Goal: Find specific page/section: Find specific page/section

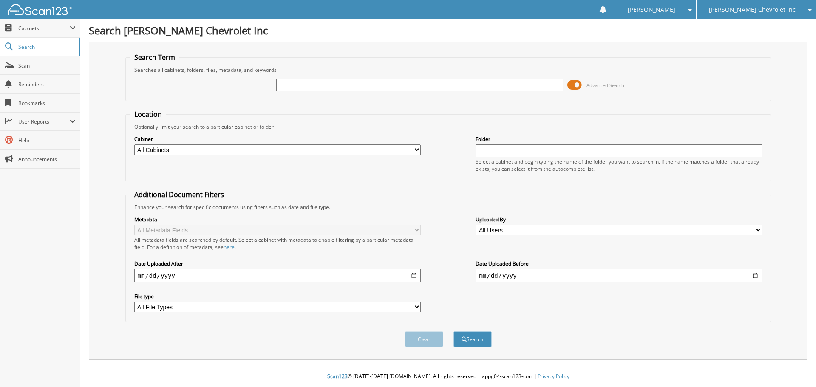
click at [321, 84] on input "text" at bounding box center [419, 85] width 286 height 13
type input "t"
type input "u3659a"
click at [453, 331] on button "Search" at bounding box center [472, 339] width 38 height 16
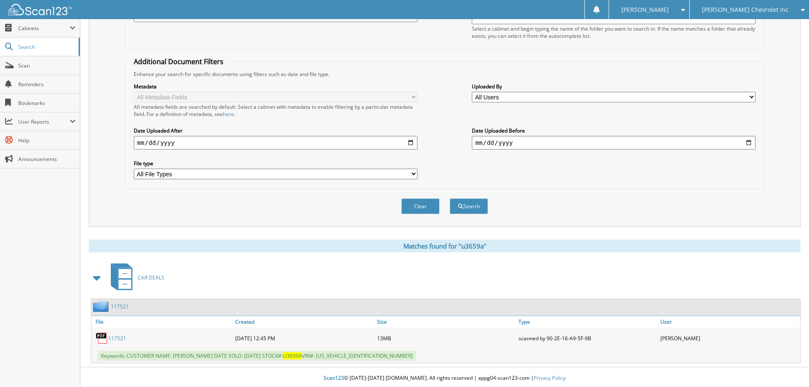
scroll to position [135, 0]
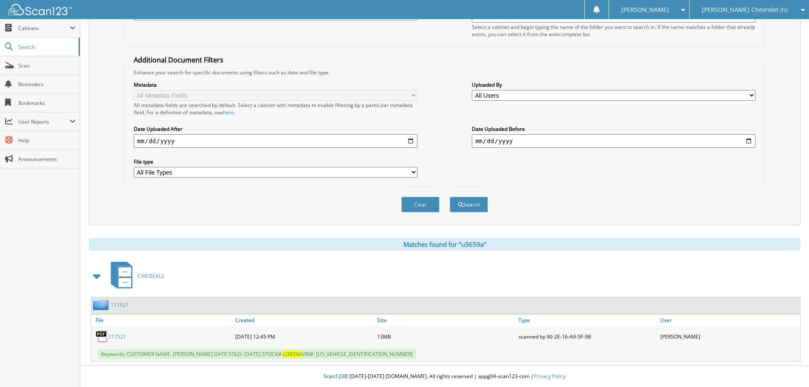
click at [120, 337] on link "117521" at bounding box center [117, 336] width 18 height 7
